Goal: Check status

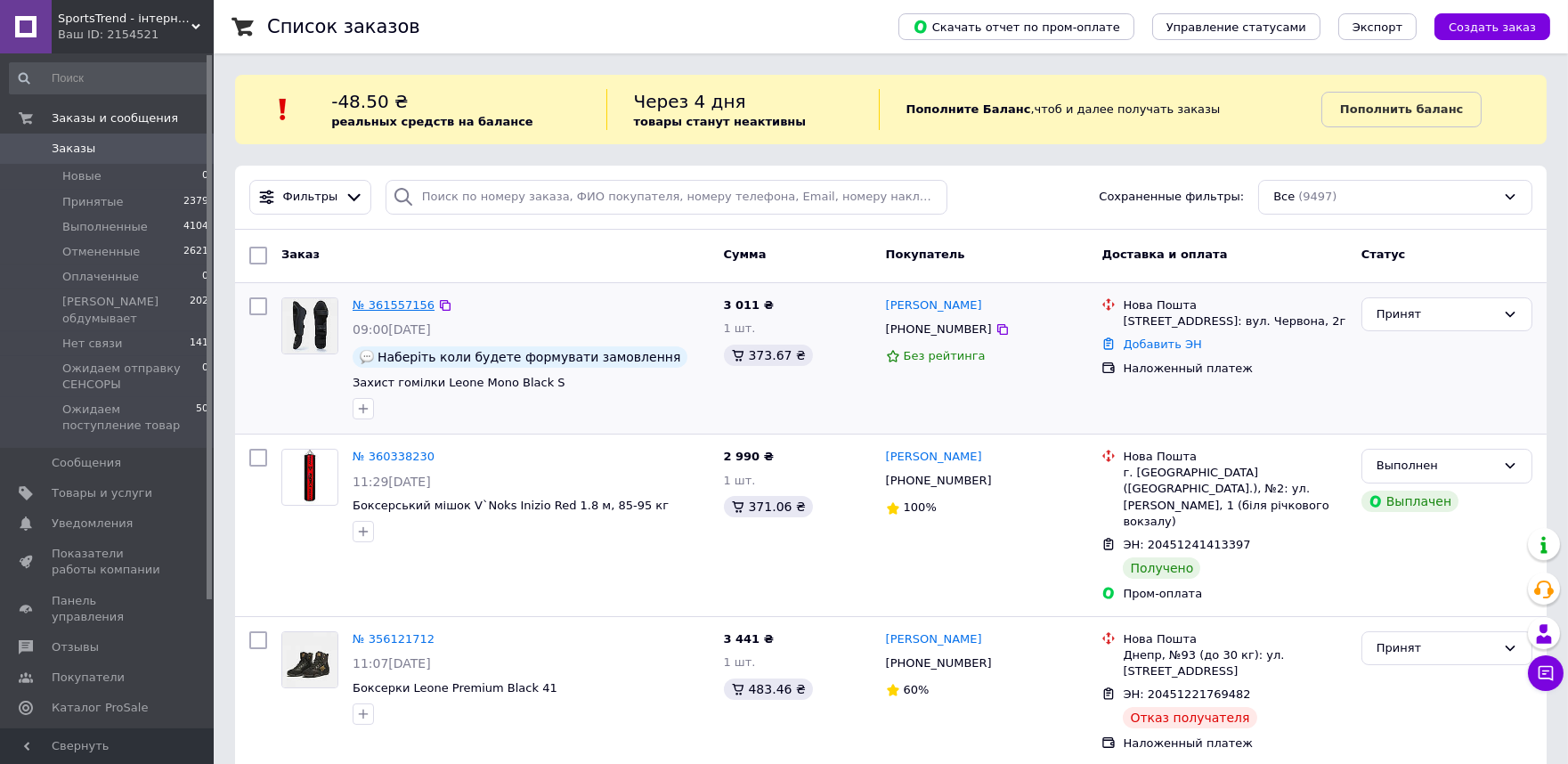
click at [399, 307] on link "№ 361557156" at bounding box center [393, 305] width 82 height 13
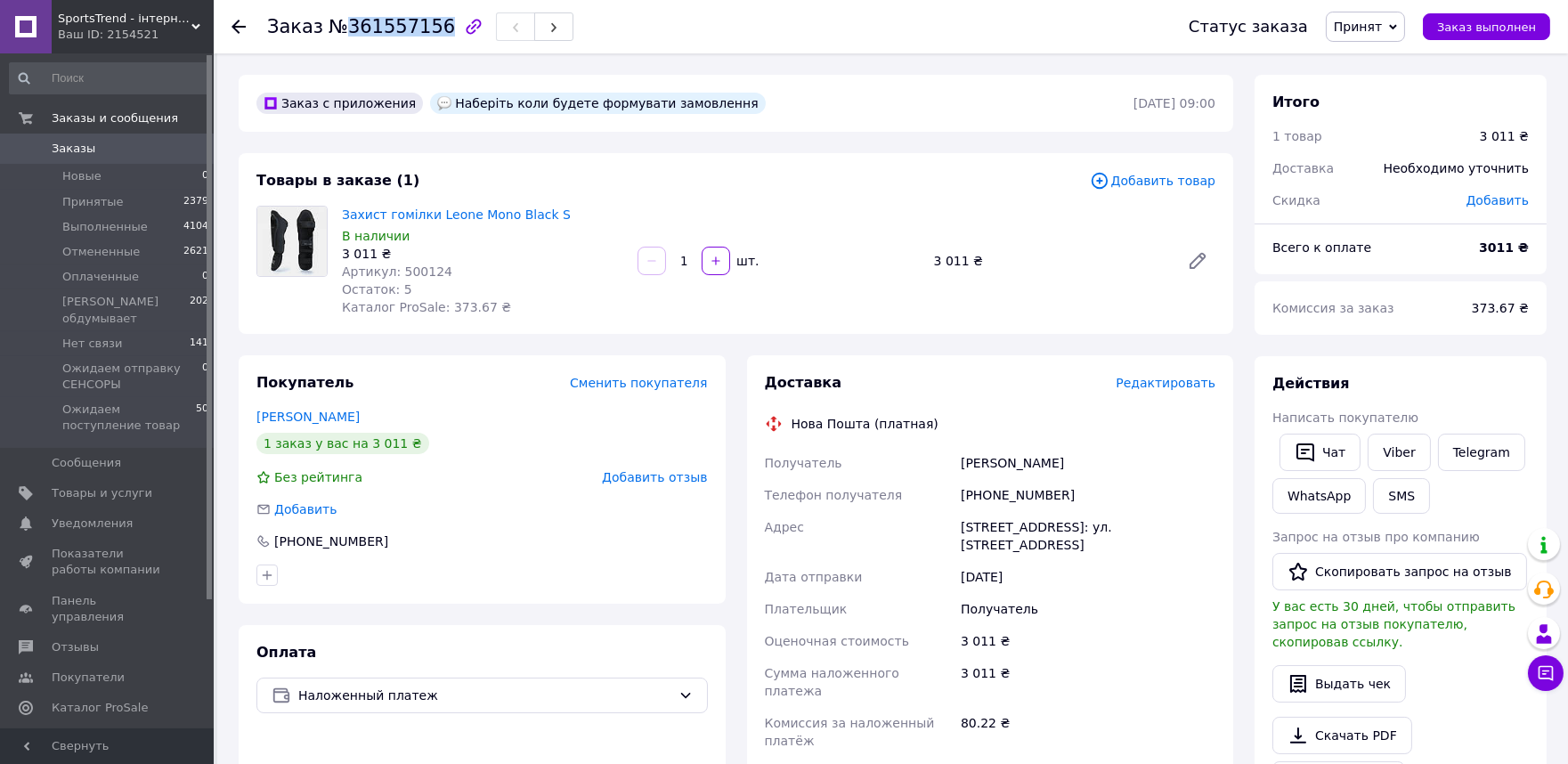
drag, startPoint x: 344, startPoint y: 26, endPoint x: 429, endPoint y: 24, distance: 85.0
click at [429, 24] on span "№361557156" at bounding box center [392, 26] width 126 height 22
copy span "361557156"
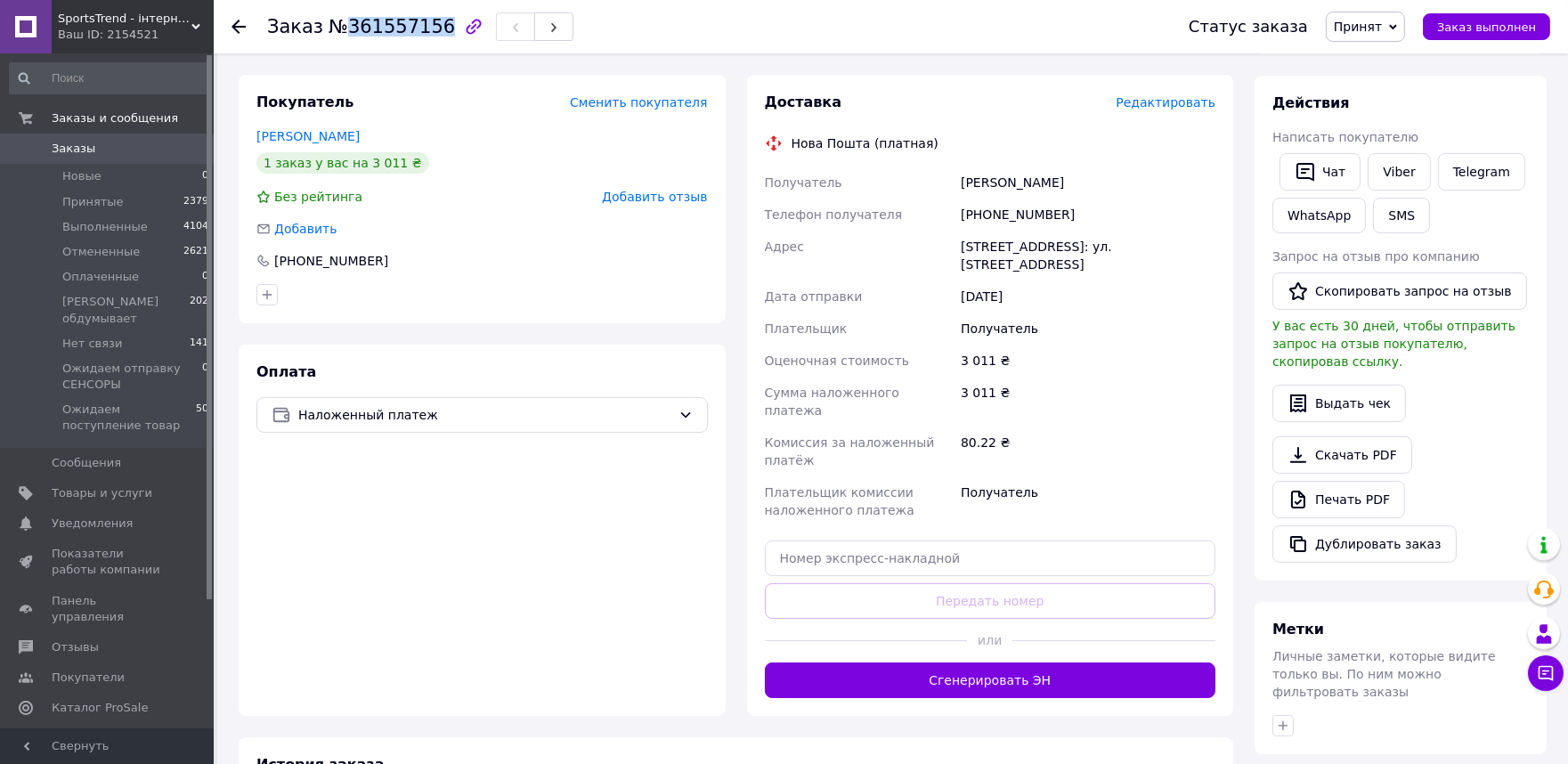
scroll to position [396, 0]
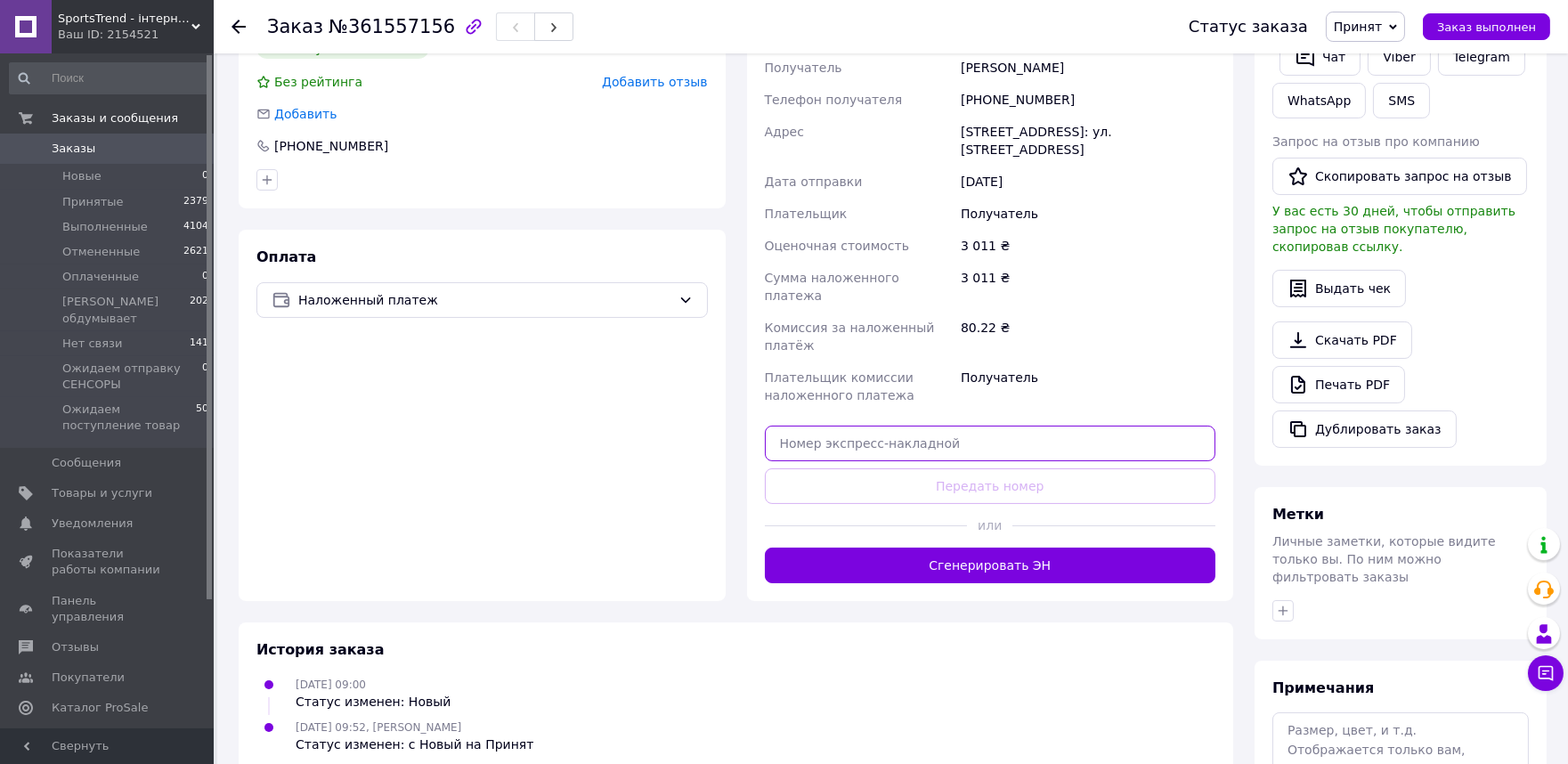
click at [810, 426] on input "text" at bounding box center [990, 444] width 451 height 36
paste input "20451247117561"
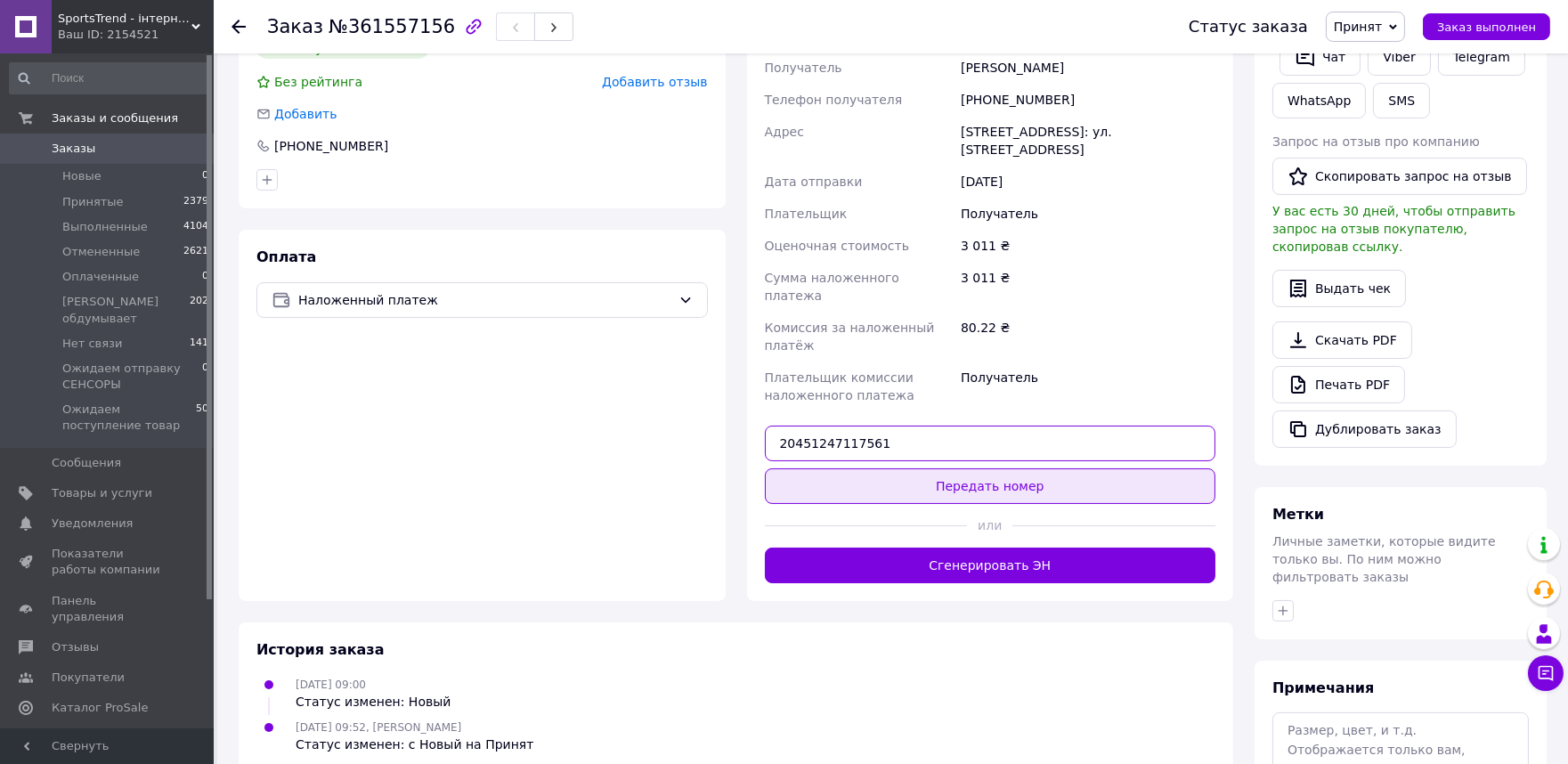
type input "20451247117561"
click at [994, 468] on button "Передать номер" at bounding box center [990, 486] width 451 height 36
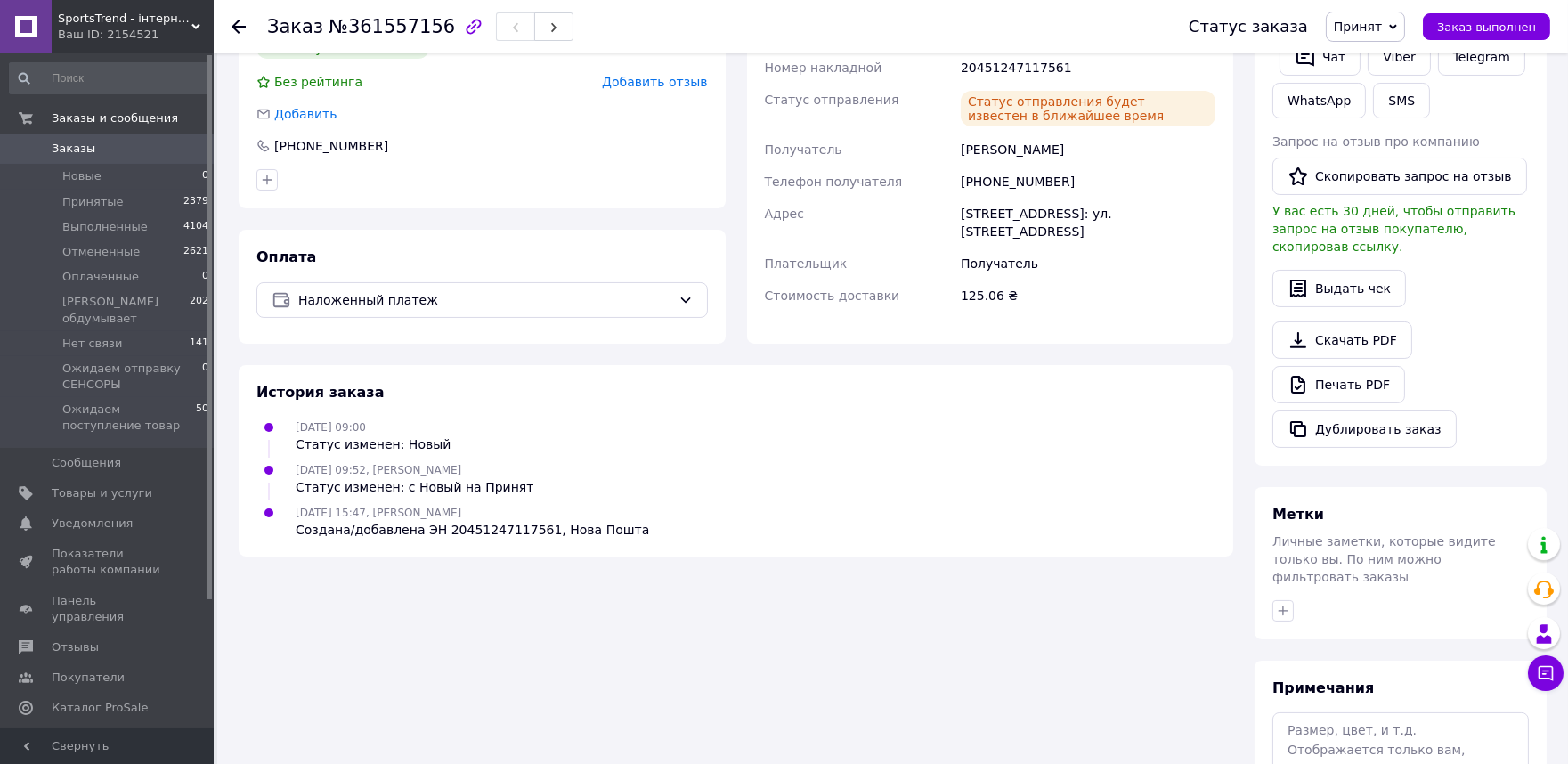
click at [234, 24] on icon at bounding box center [238, 26] width 14 height 14
